Goal: Register for event/course

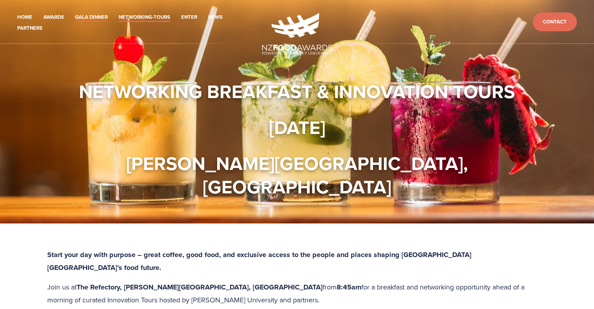
click at [96, 16] on link "Gala Dinner" at bounding box center [91, 17] width 33 height 9
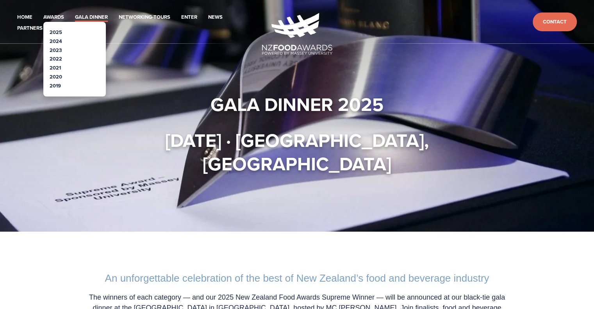
click at [55, 32] on link "2025" at bounding box center [56, 32] width 12 height 7
